Goal: Transaction & Acquisition: Subscribe to service/newsletter

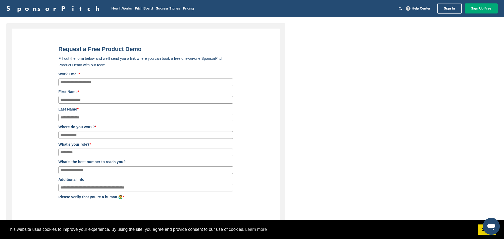
click at [81, 154] on input "What's your role? *" at bounding box center [145, 153] width 175 height 8
click at [86, 135] on input "Where do you work? *" at bounding box center [145, 135] width 175 height 8
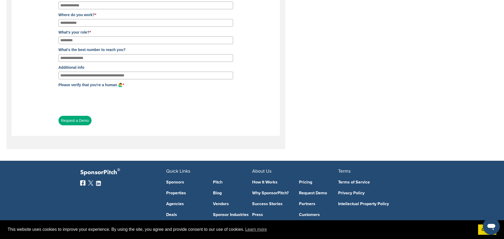
scroll to position [157, 0]
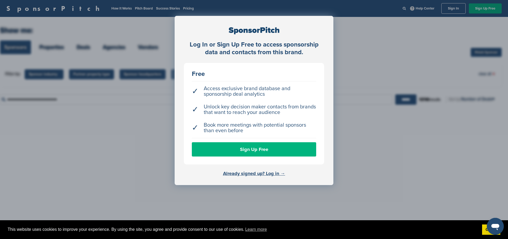
click at [288, 150] on link "Sign Up Free" at bounding box center [254, 149] width 124 height 14
